Goal: Check status: Check status

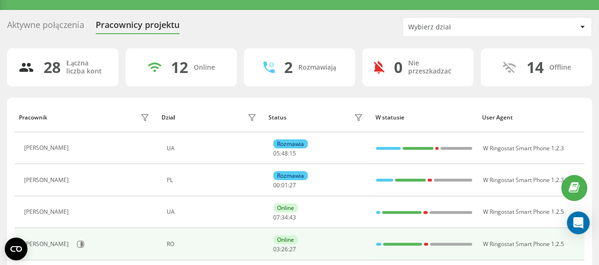
scroll to position [47, 0]
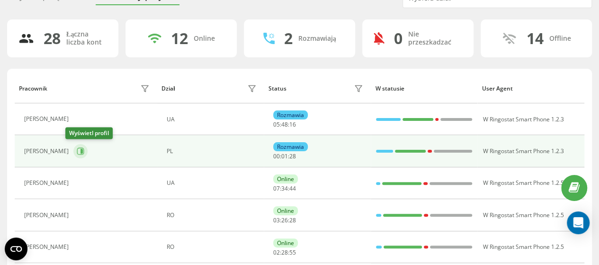
click at [77, 153] on icon at bounding box center [81, 151] width 8 height 8
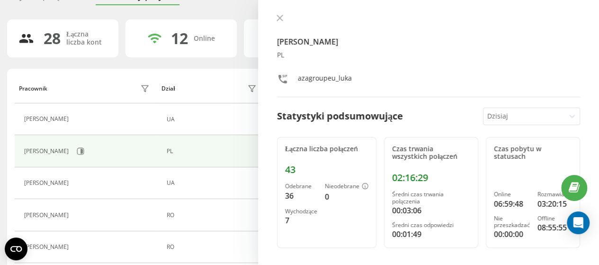
drag, startPoint x: 281, startPoint y: 19, endPoint x: 277, endPoint y: 33, distance: 13.8
click at [280, 19] on icon at bounding box center [280, 18] width 6 height 6
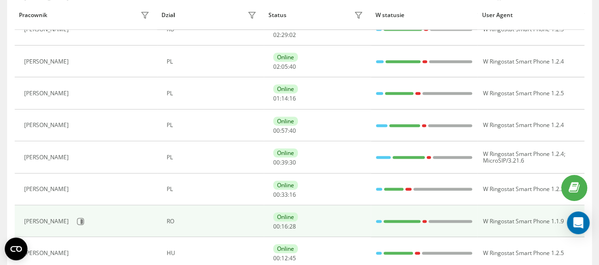
scroll to position [284, 0]
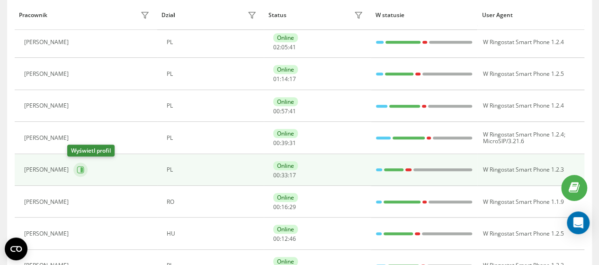
click at [77, 169] on icon at bounding box center [81, 170] width 8 height 8
